Goal: Use online tool/utility: Utilize a website feature to perform a specific function

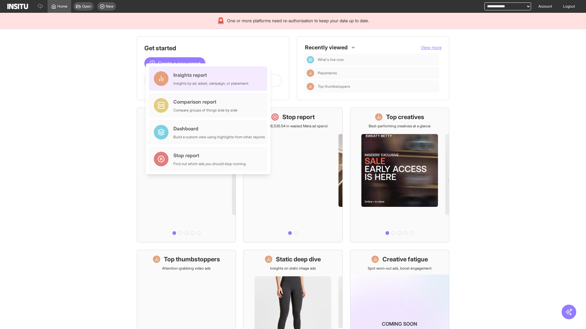
click at [210, 79] on div "Insights report Insights by ad, adset, campaign, or placement" at bounding box center [210, 78] width 75 height 15
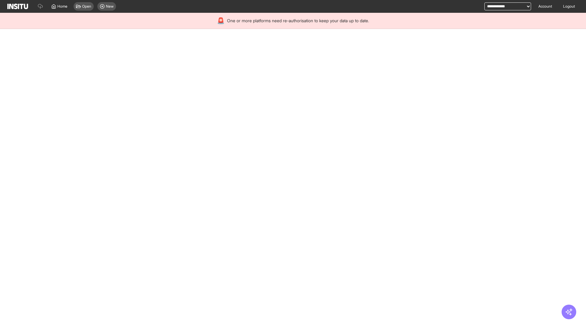
select select "**"
